Goal: Task Accomplishment & Management: Manage account settings

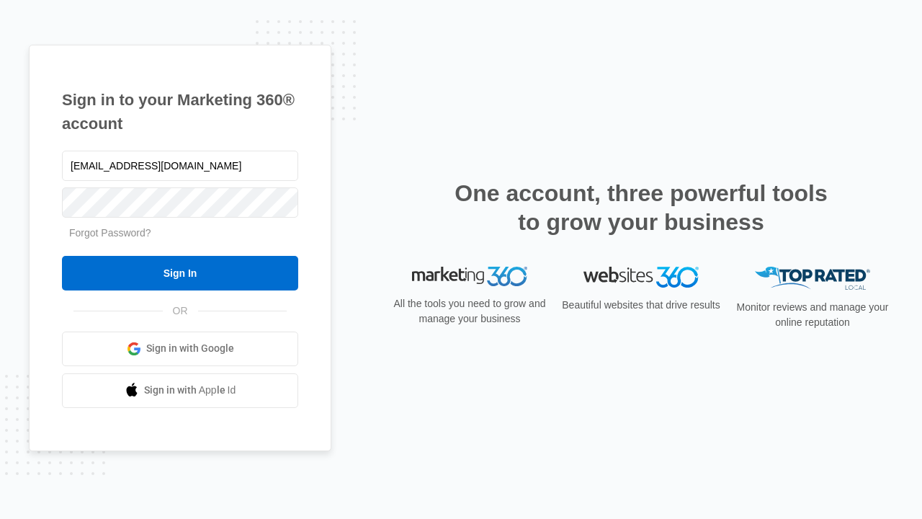
type input "[EMAIL_ADDRESS][DOMAIN_NAME]"
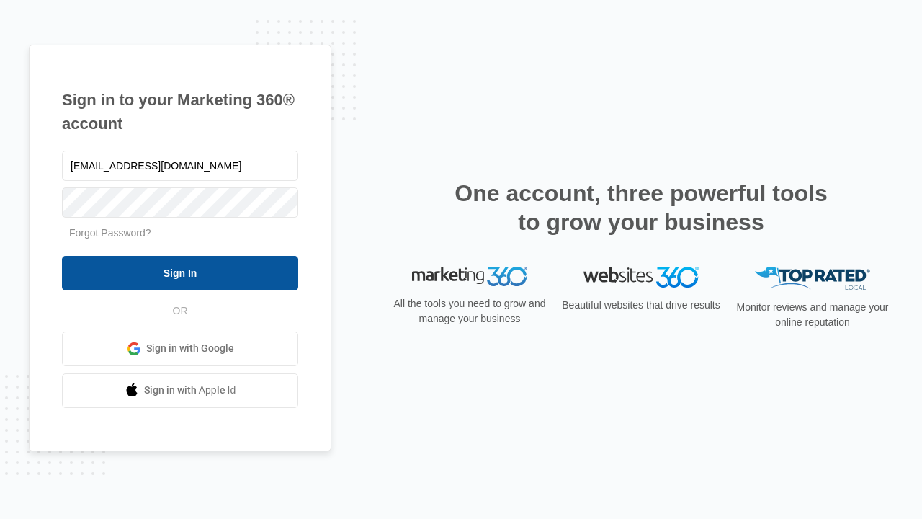
click at [180, 272] on input "Sign In" at bounding box center [180, 273] width 236 height 35
